Goal: Task Accomplishment & Management: Use online tool/utility

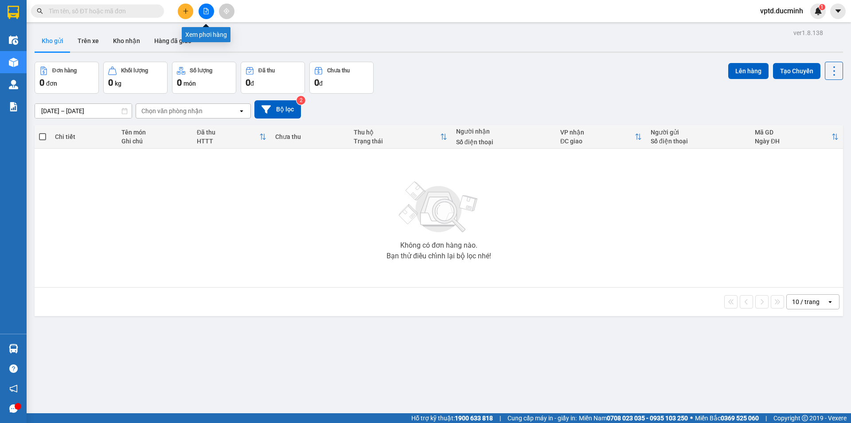
click at [205, 15] on button at bounding box center [207, 12] width 16 height 16
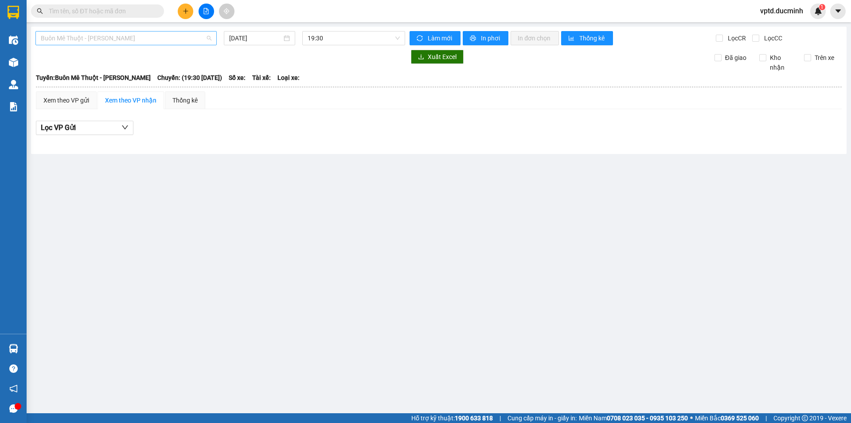
click at [141, 43] on span "Buôn Mê Thuột - [PERSON_NAME]" at bounding box center [126, 37] width 171 height 13
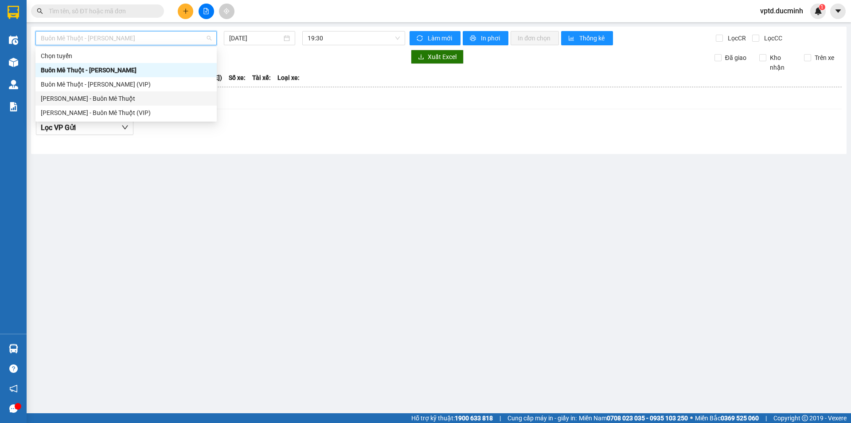
click at [115, 98] on div "[PERSON_NAME] - Buôn Mê Thuột" at bounding box center [126, 99] width 171 height 10
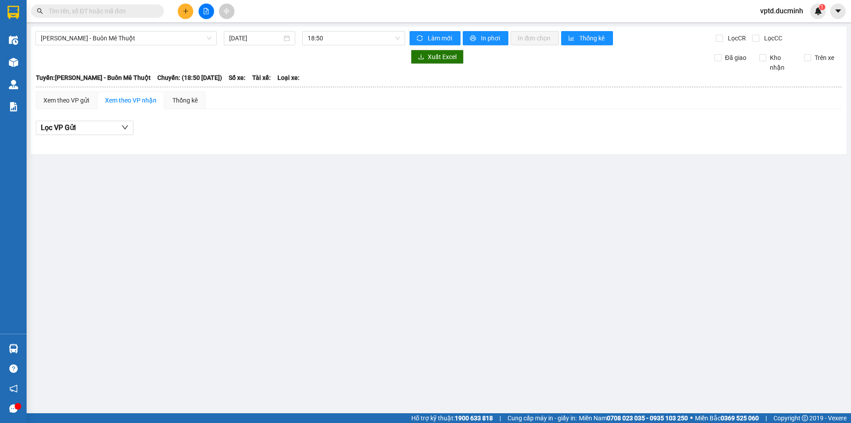
click at [257, 28] on div "[PERSON_NAME] - Buôn Mê Thuột [DATE] 18:50 Làm mới In phơi In đơn chọn Thống kê…" at bounding box center [439, 90] width 816 height 127
click at [263, 31] on div "[PERSON_NAME] - Buôn Mê Thuột [DATE] 18:50 Làm mới In phơi In đơn chọn Thống kê…" at bounding box center [439, 90] width 816 height 127
click at [259, 45] on div "[DATE]" at bounding box center [259, 38] width 71 height 14
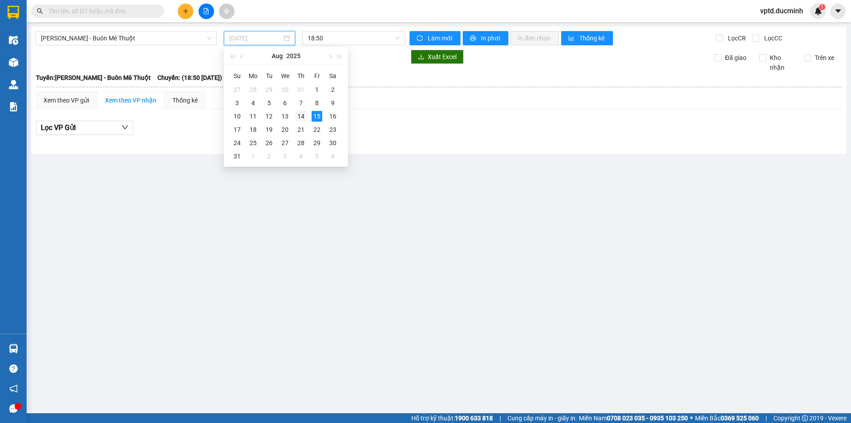
click at [303, 114] on div "14" at bounding box center [301, 116] width 11 height 11
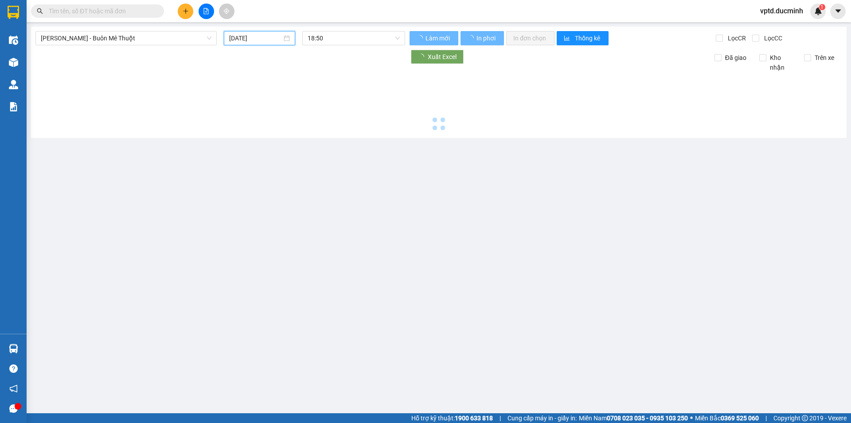
type input "[DATE]"
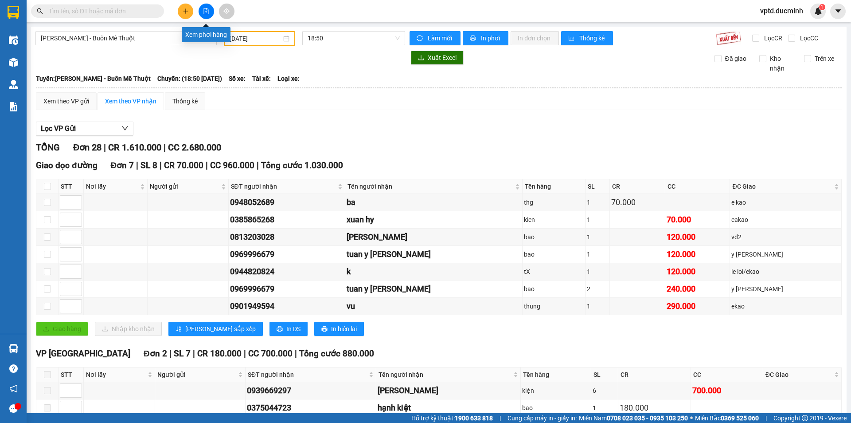
click at [210, 11] on button at bounding box center [207, 12] width 16 height 16
click at [208, 9] on icon "file-add" at bounding box center [206, 11] width 6 height 6
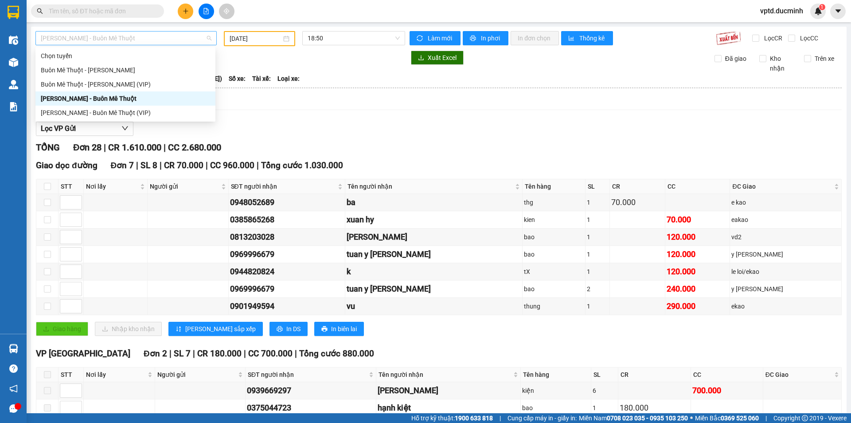
click at [171, 36] on span "[PERSON_NAME] - Buôn Mê Thuột" at bounding box center [126, 37] width 171 height 13
click at [129, 82] on div "Buôn Mê Thuột - [PERSON_NAME] (VIP)" at bounding box center [125, 84] width 169 height 10
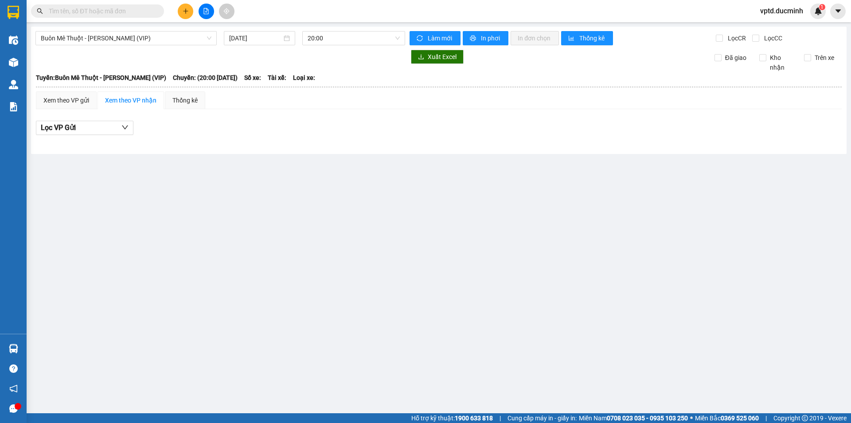
click at [263, 31] on div "Buôn Mê Thuột - [PERSON_NAME] (VIP) [DATE] 20:00 Làm mới In phơi In đơn chọn Th…" at bounding box center [439, 90] width 816 height 127
click at [264, 43] on div "[DATE]" at bounding box center [259, 38] width 71 height 14
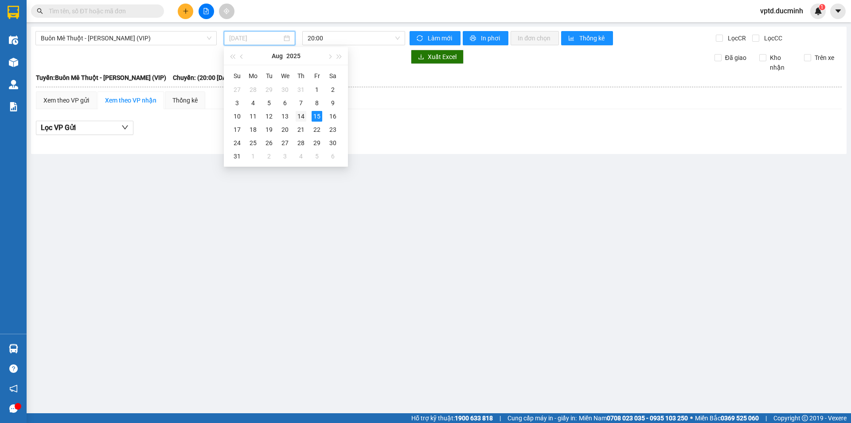
click at [301, 114] on div "14" at bounding box center [301, 116] width 11 height 11
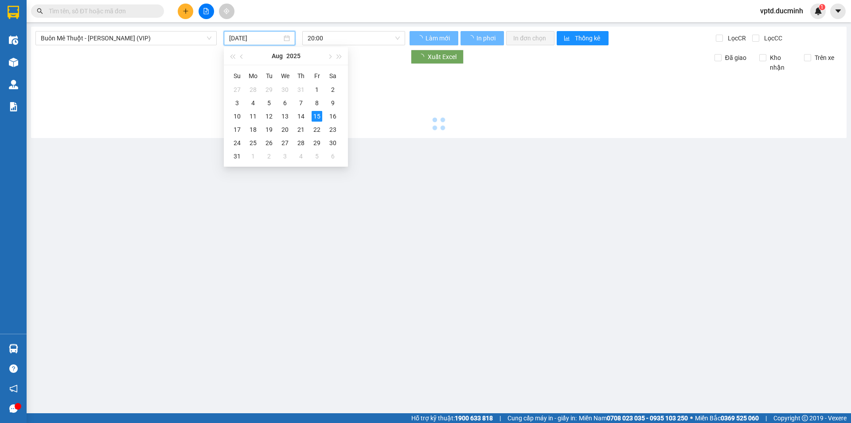
type input "[DATE]"
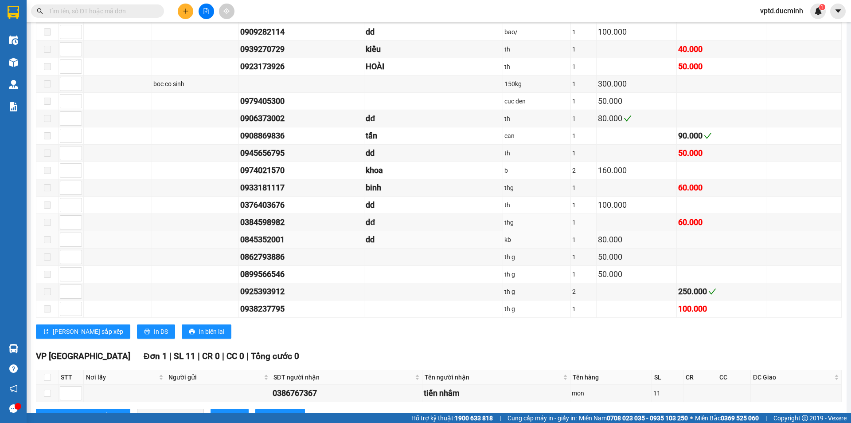
scroll to position [877, 0]
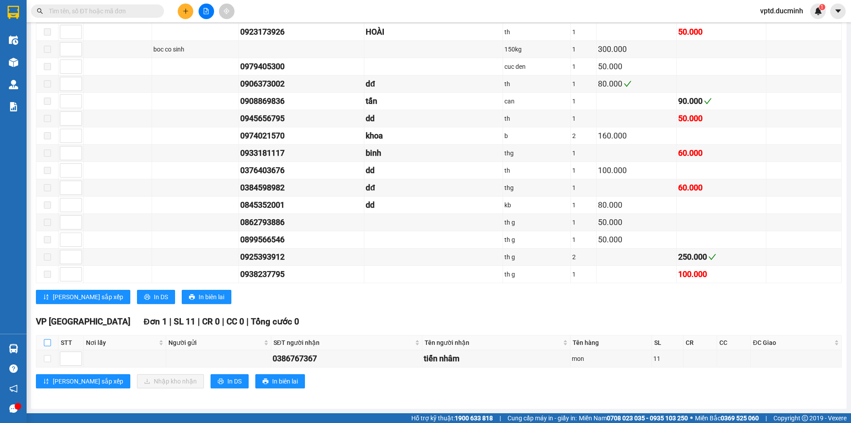
click at [46, 342] on input "checkbox" at bounding box center [47, 342] width 7 height 7
checkbox input "true"
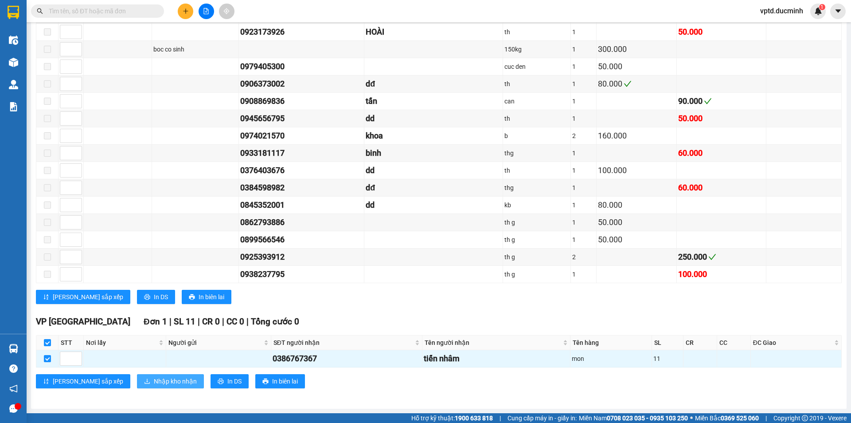
click at [154, 378] on span "Nhập kho nhận" at bounding box center [175, 381] width 43 height 10
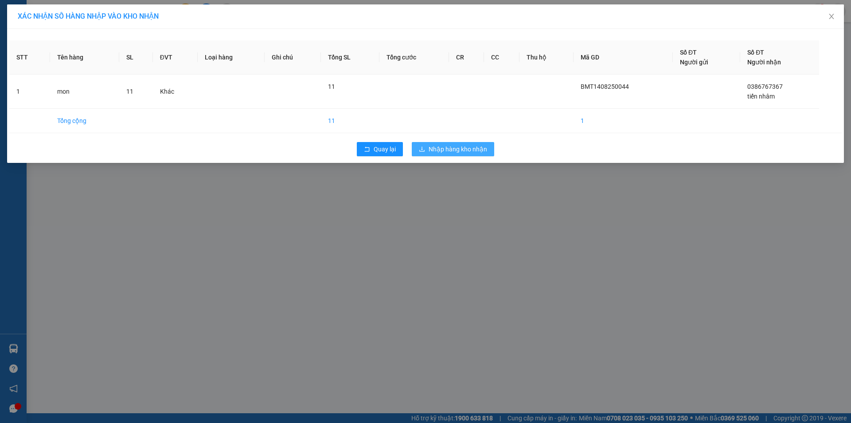
click at [466, 145] on span "Nhập hàng kho nhận" at bounding box center [458, 149] width 59 height 10
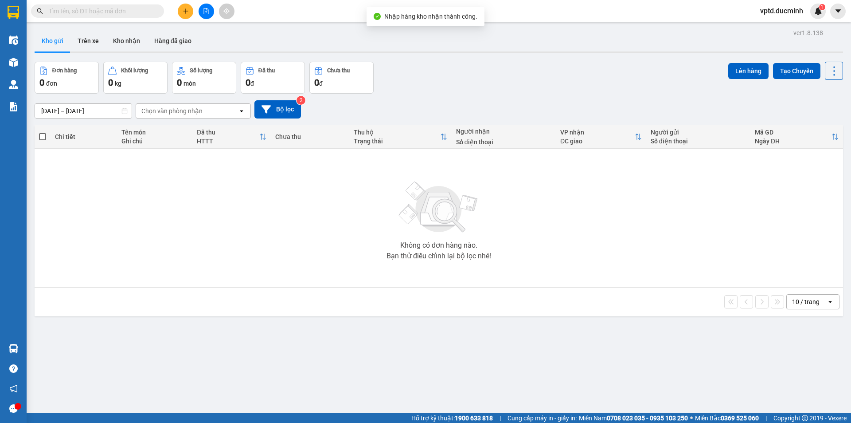
click at [109, 12] on input "text" at bounding box center [101, 11] width 105 height 10
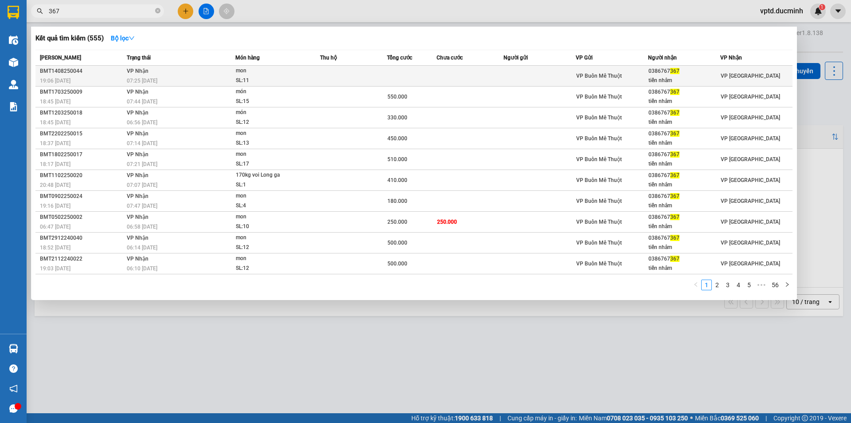
type input "367"
click at [660, 69] on div "0386767 367" at bounding box center [684, 71] width 71 height 9
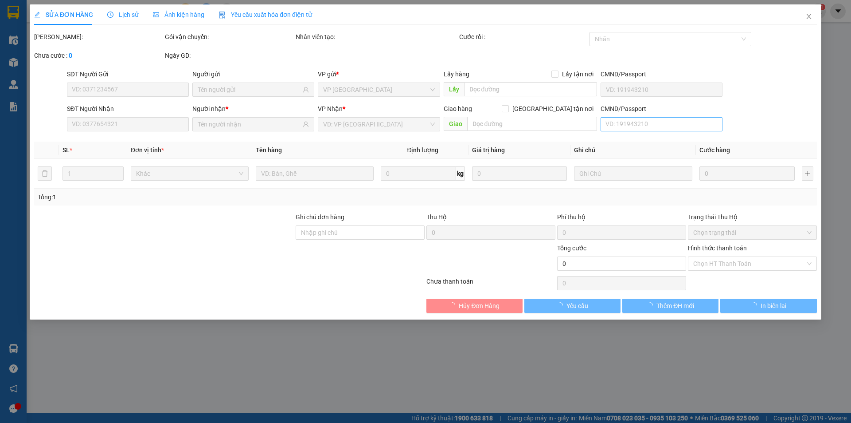
type input "0386767367"
type input "tiến nhâm"
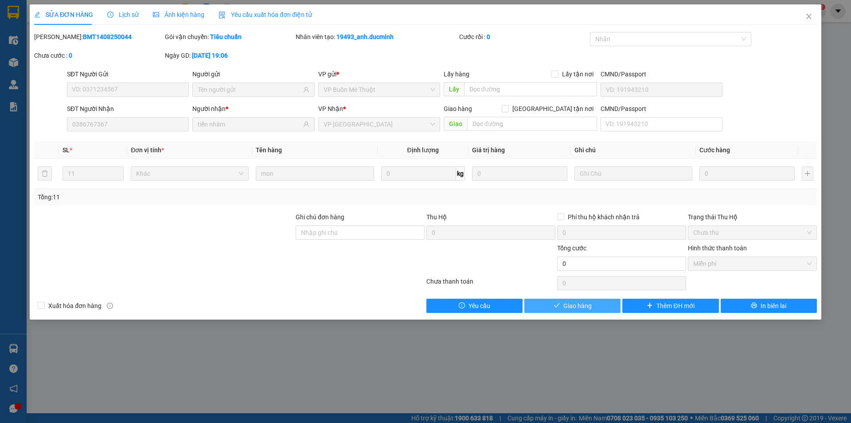
click at [582, 307] on span "Giao hàng" at bounding box center [578, 306] width 28 height 10
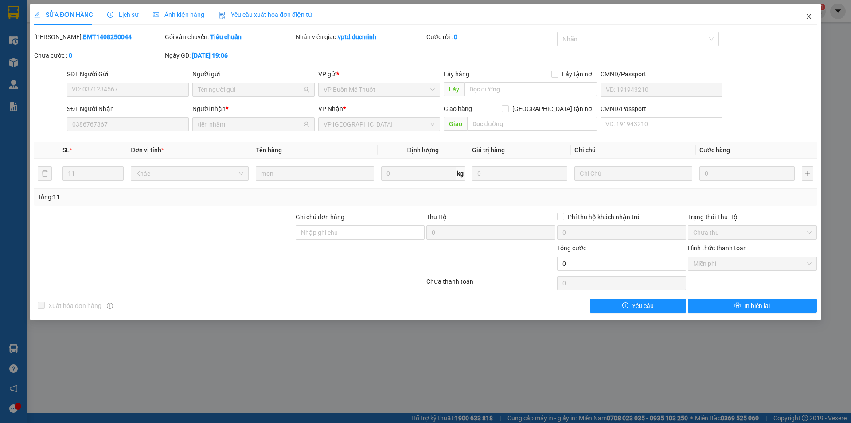
click at [806, 14] on icon "close" at bounding box center [809, 16] width 7 height 7
